Goal: Information Seeking & Learning: Find specific page/section

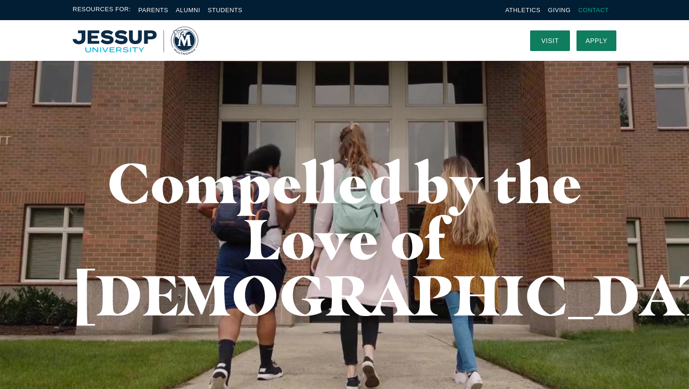
click at [589, 11] on link "Contact" at bounding box center [593, 10] width 30 height 7
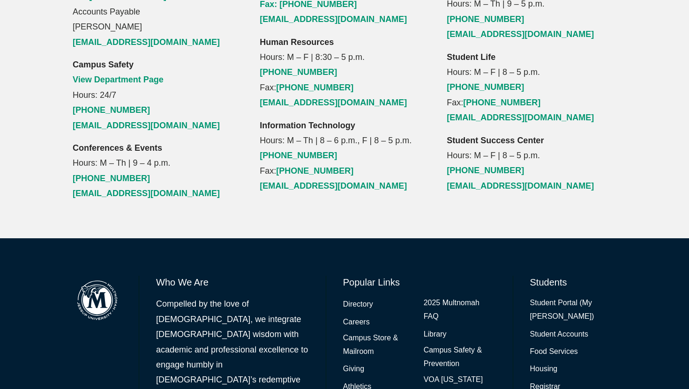
scroll to position [1159, 0]
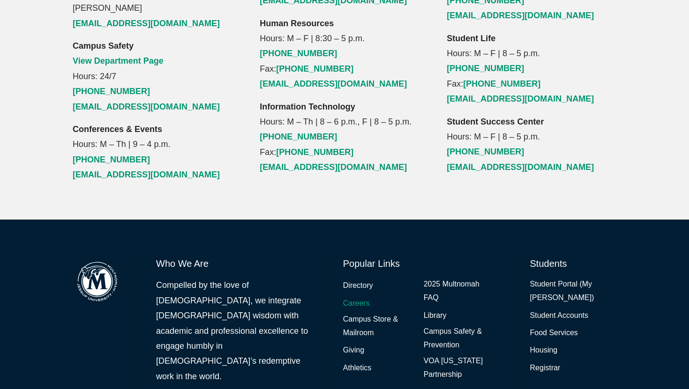
click at [363, 297] on link "Careers" at bounding box center [356, 304] width 27 height 14
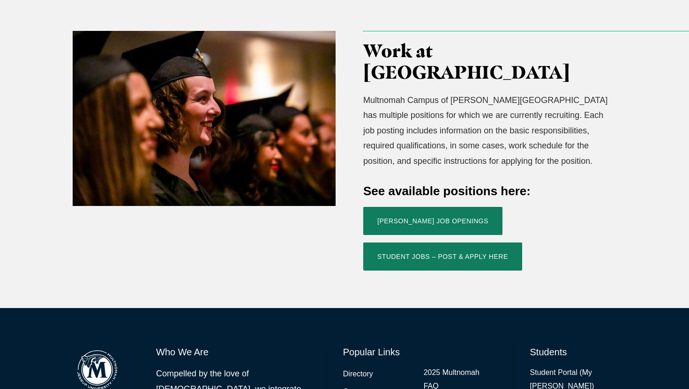
scroll to position [293, 0]
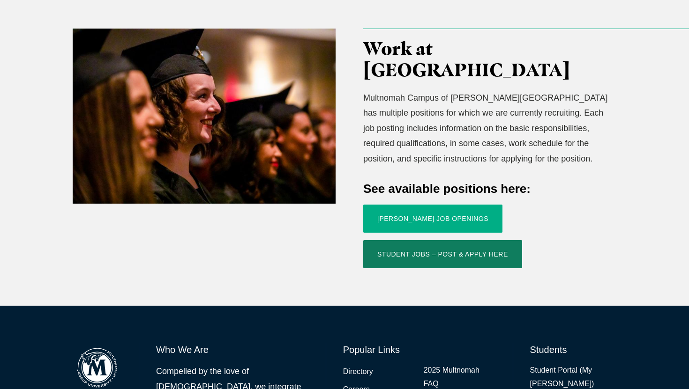
click at [398, 205] on link "Jessup Job Openings" at bounding box center [432, 219] width 139 height 28
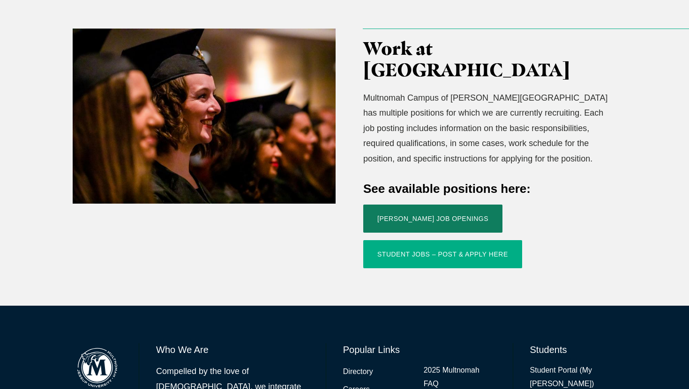
click at [492, 240] on link "Student Jobs – Post & Apply Here" at bounding box center [442, 254] width 159 height 28
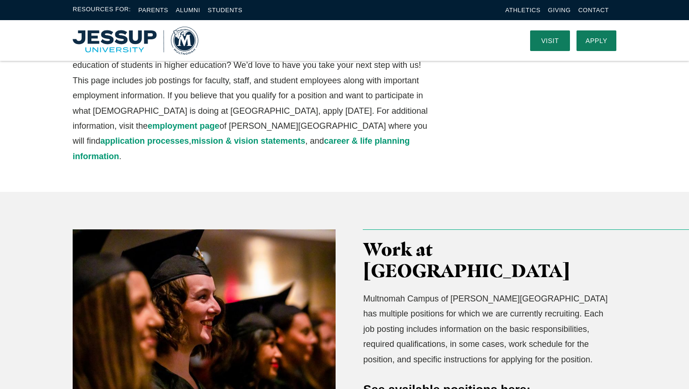
scroll to position [0, 0]
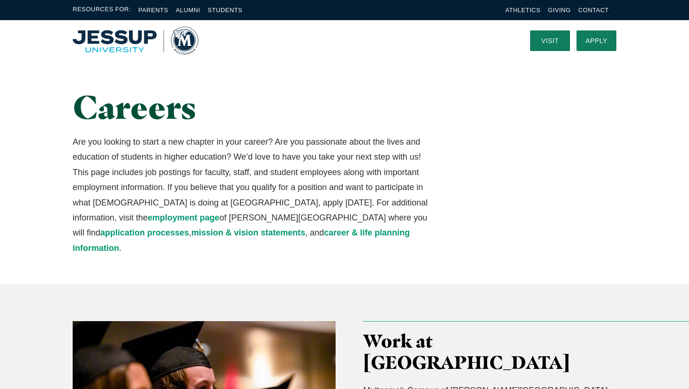
click at [462, 126] on div "Careers Are you looking to start a new chapter in your career? Are you passiona…" at bounding box center [345, 172] width 600 height 223
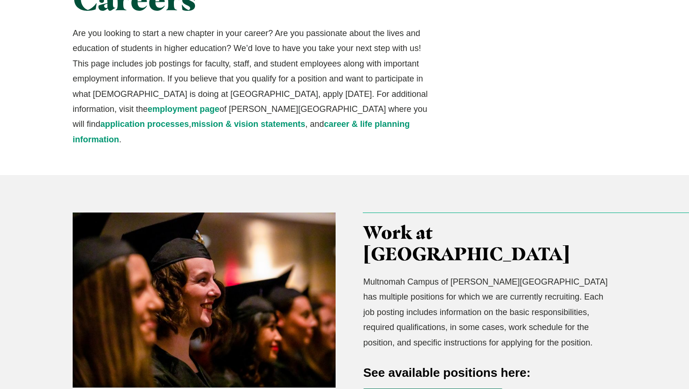
scroll to position [111, 0]
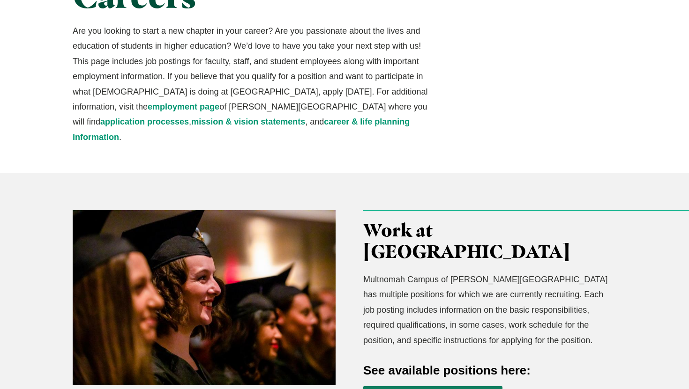
click at [441, 75] on div "Careers Are you looking to start a new chapter in your career? Are you passiona…" at bounding box center [345, 61] width 600 height 223
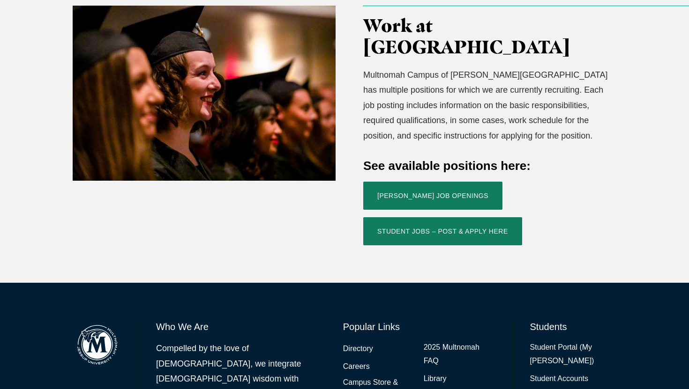
scroll to position [349, 0]
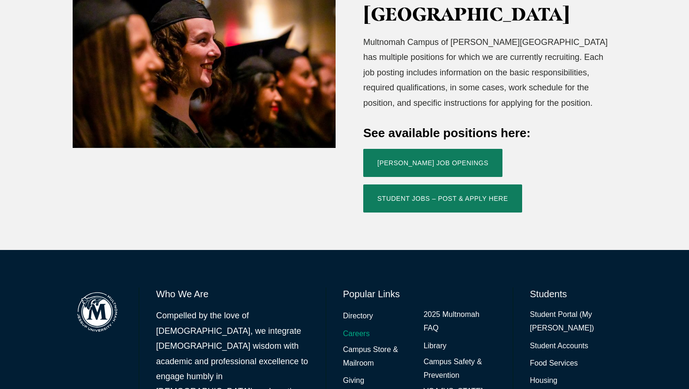
click at [357, 327] on link "Careers" at bounding box center [356, 334] width 27 height 14
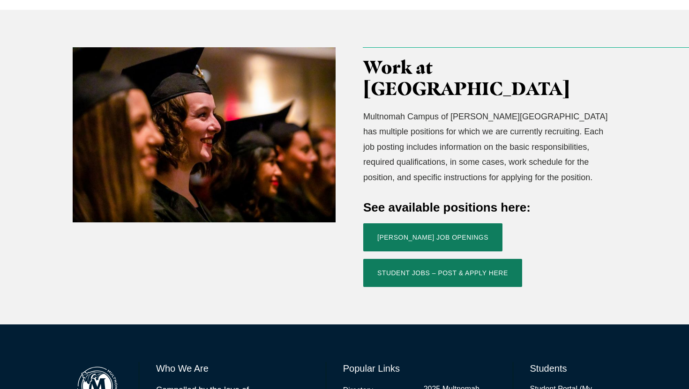
scroll to position [403, 0]
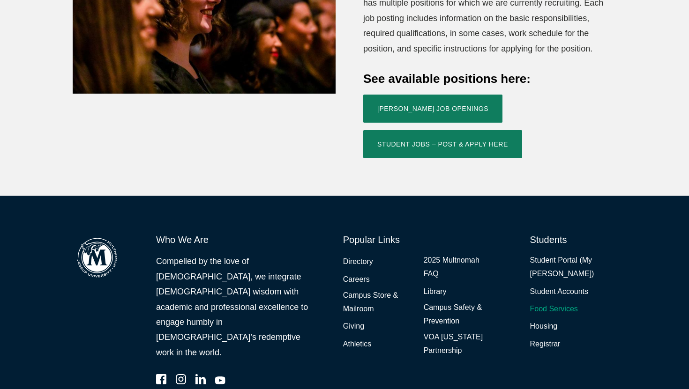
click at [557, 303] on link "Food Services" at bounding box center [554, 310] width 48 height 14
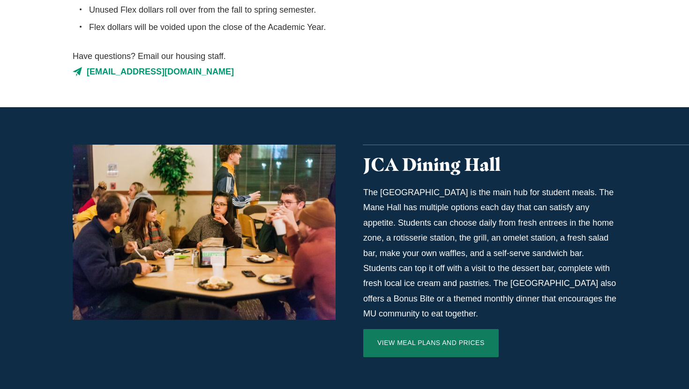
scroll to position [593, 0]
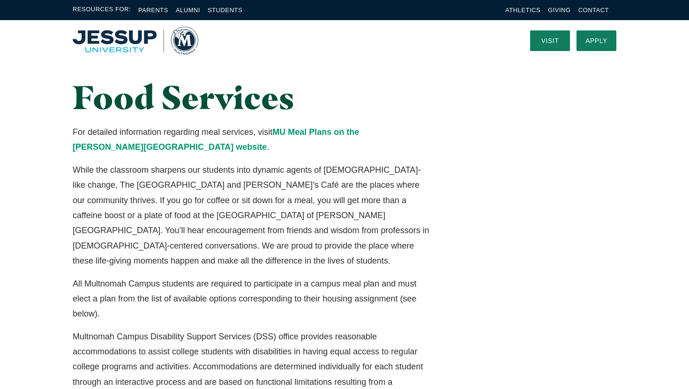
scroll to position [0, 0]
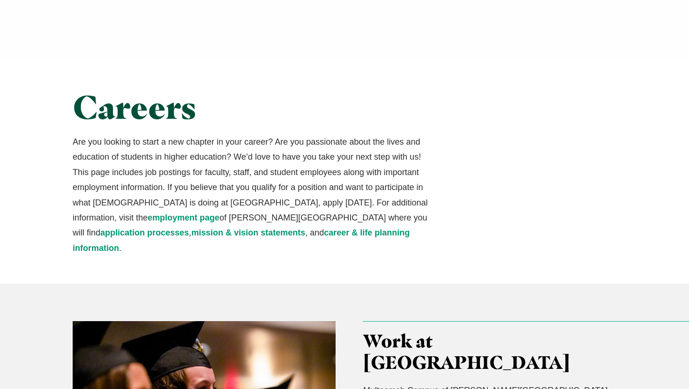
scroll to position [401, 0]
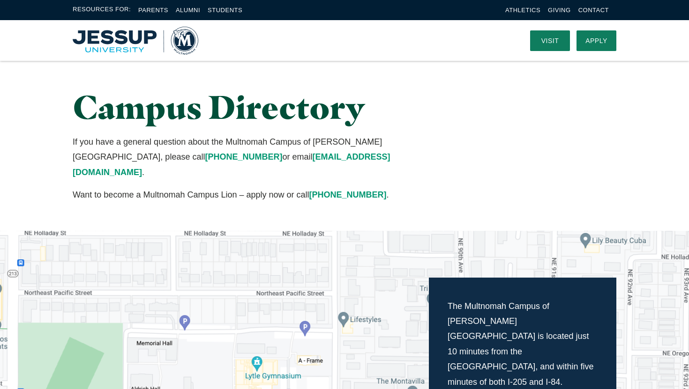
scroll to position [1159, 0]
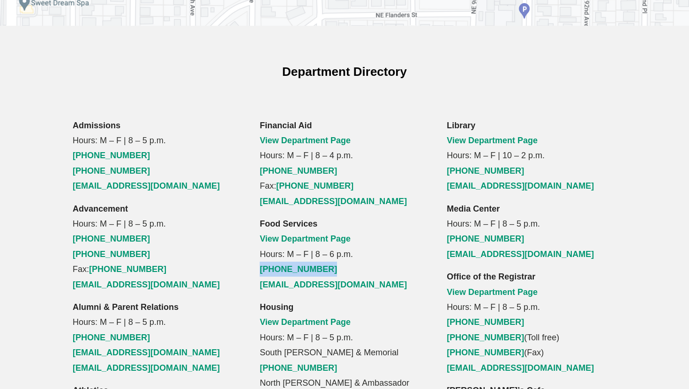
scroll to position [603, 0]
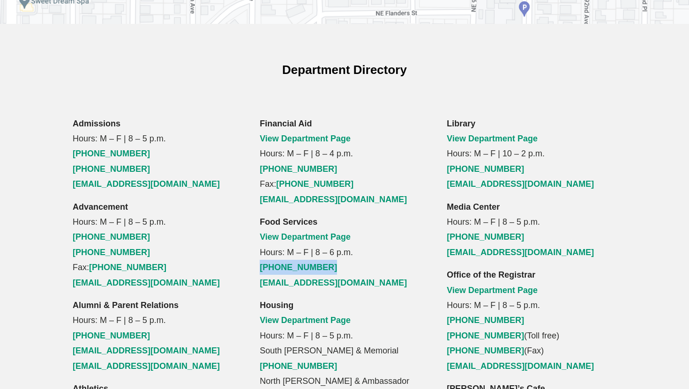
click at [331, 232] on link "View Department Page" at bounding box center [305, 236] width 91 height 9
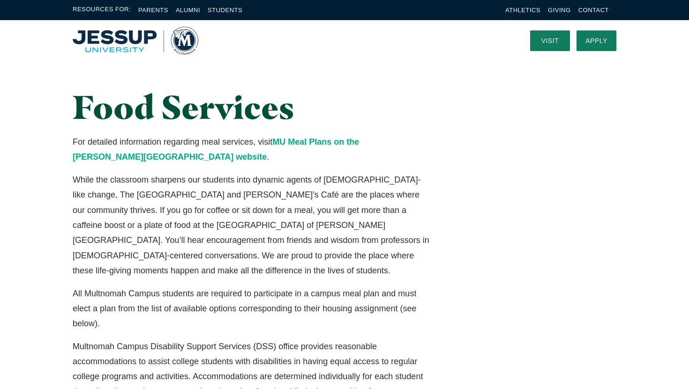
click at [326, 142] on link "MU Meal Plans on the Jessup University website" at bounding box center [216, 149] width 286 height 24
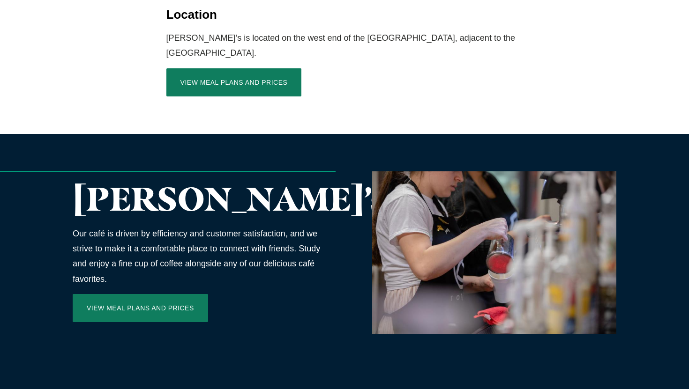
scroll to position [1446, 0]
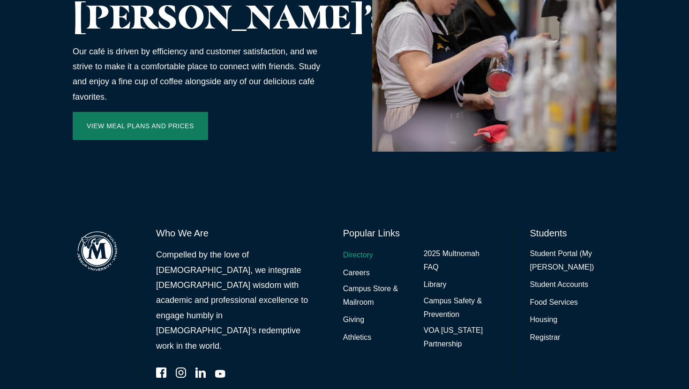
click at [357, 249] on link "Directory" at bounding box center [358, 256] width 30 height 14
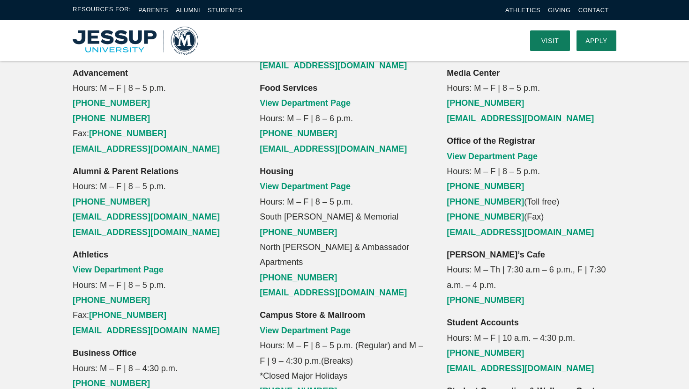
scroll to position [728, 0]
